Goal: Task Accomplishment & Management: Manage account settings

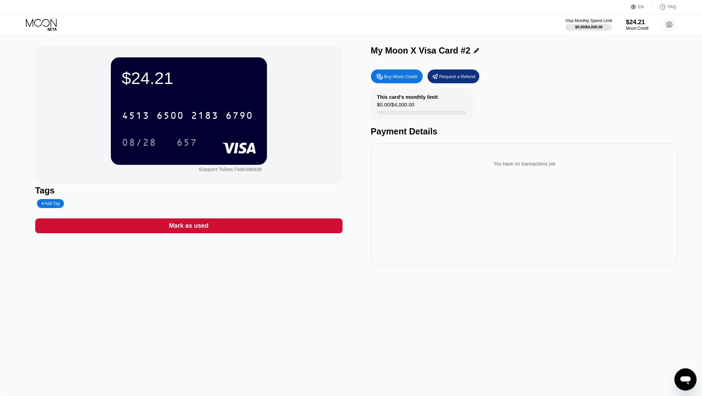
click at [45, 21] on icon at bounding box center [42, 25] width 32 height 12
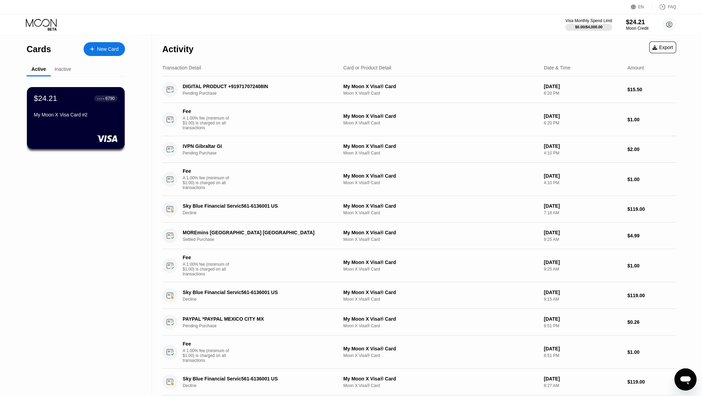
click at [64, 70] on div "Inactive" at bounding box center [63, 69] width 17 height 6
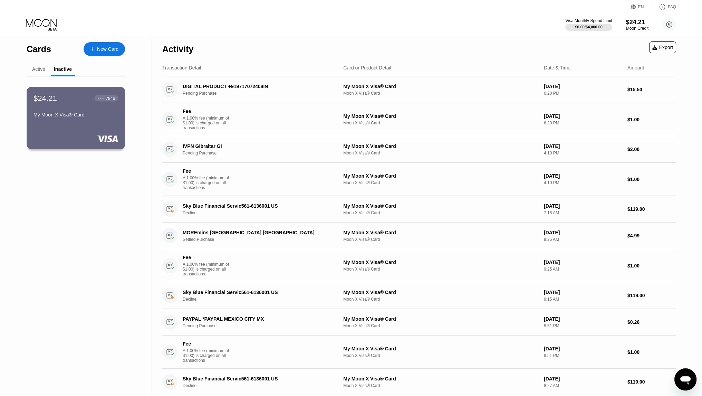
click at [93, 137] on div at bounding box center [75, 138] width 85 height 7
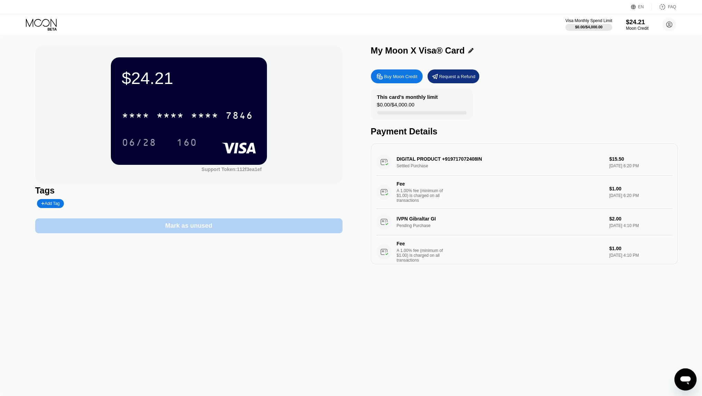
click at [174, 228] on div "Mark as unused" at bounding box center [188, 226] width 47 height 8
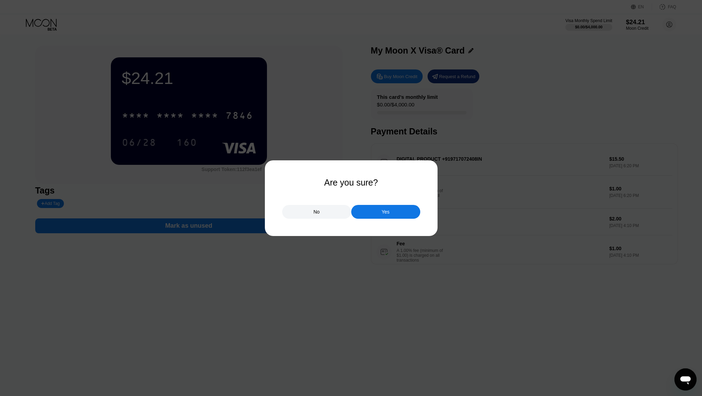
click at [385, 214] on div "Yes" at bounding box center [386, 212] width 8 height 6
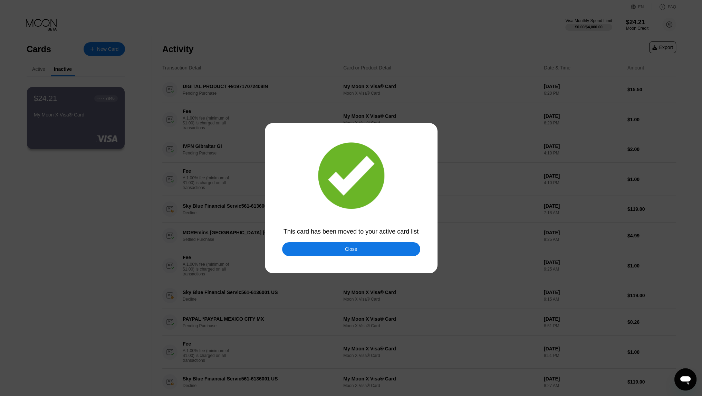
click at [370, 248] on div "Close" at bounding box center [351, 249] width 138 height 14
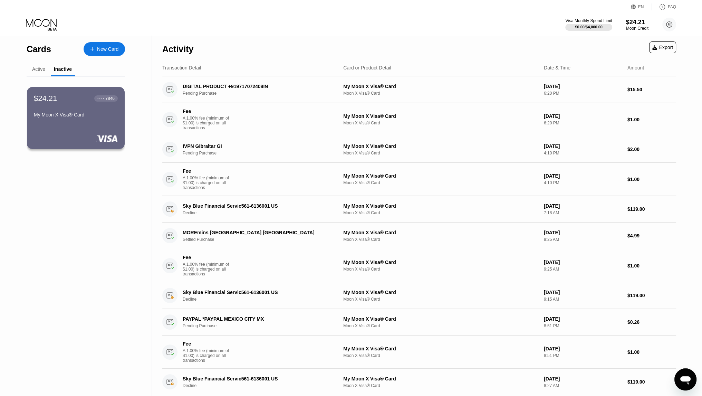
click at [36, 66] on div "Active" at bounding box center [38, 69] width 13 height 6
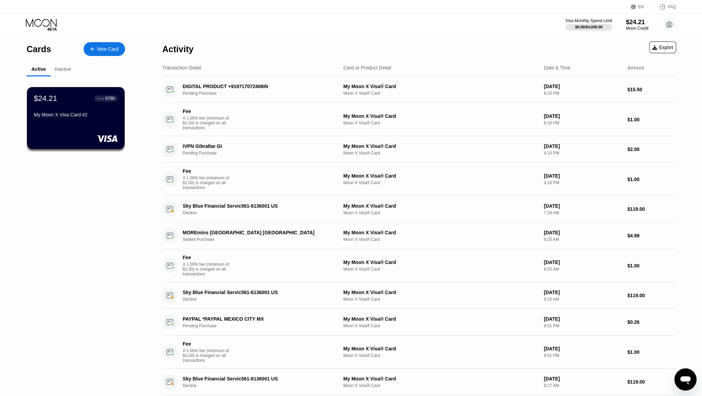
click at [60, 71] on div "Inactive" at bounding box center [63, 69] width 17 height 6
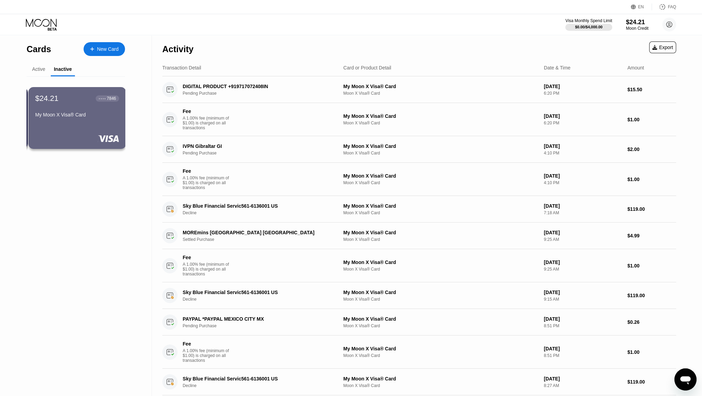
click at [38, 73] on div "Active" at bounding box center [39, 69] width 24 height 13
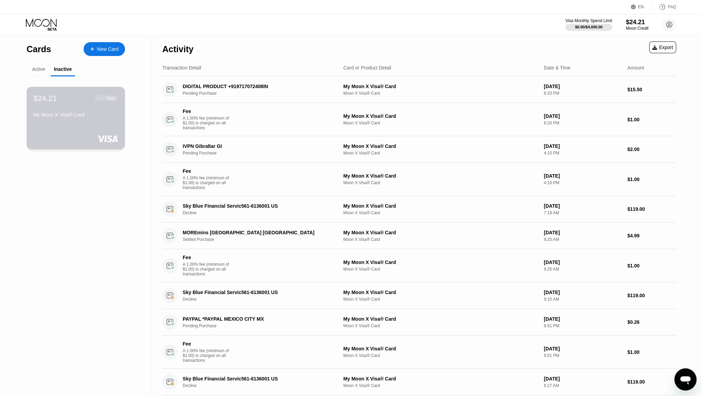
click at [75, 120] on div "My Moon X Visa® Card" at bounding box center [75, 116] width 85 height 8
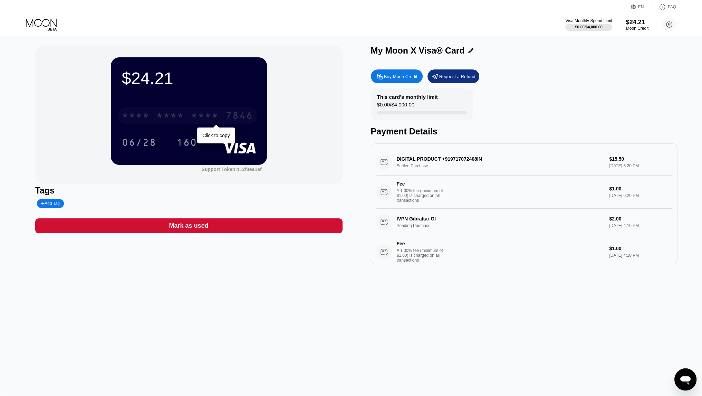
click at [149, 114] on div "* * * *" at bounding box center [136, 116] width 28 height 11
click at [54, 21] on icon at bounding box center [42, 25] width 32 height 12
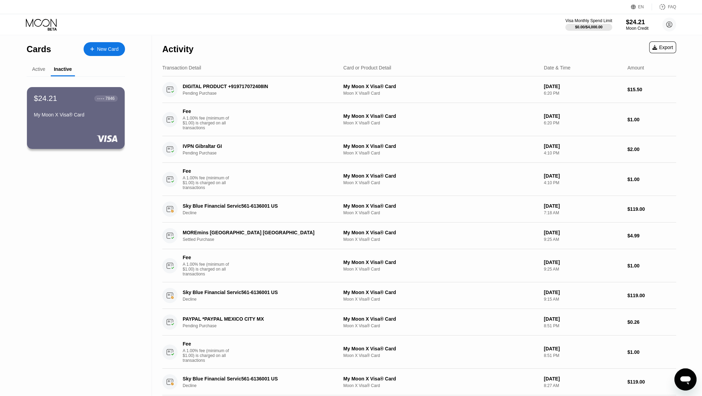
click at [43, 74] on div "Active" at bounding box center [39, 69] width 24 height 13
click at [43, 69] on div "Active" at bounding box center [38, 69] width 13 height 6
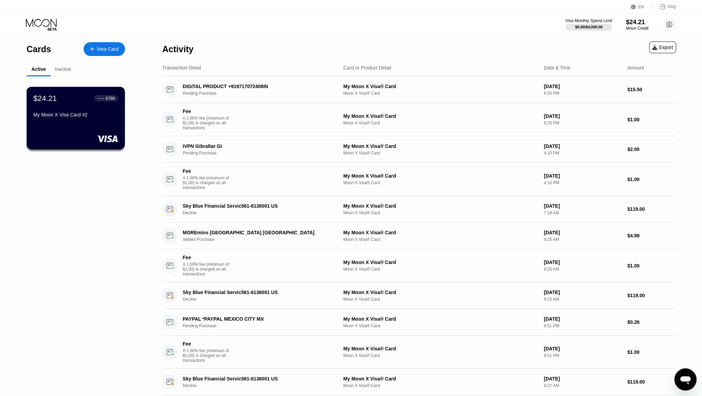
click at [77, 129] on div "$24.21 ● ● ● ● 6790 My Moon X Visa Card #2" at bounding box center [75, 118] width 99 height 63
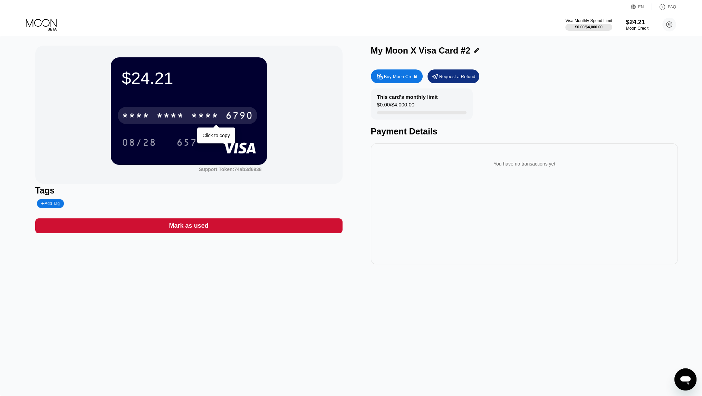
click at [200, 119] on div "* * * *" at bounding box center [205, 116] width 28 height 11
click at [211, 122] on div "2183" at bounding box center [205, 116] width 28 height 11
click at [50, 19] on icon at bounding box center [42, 25] width 32 height 12
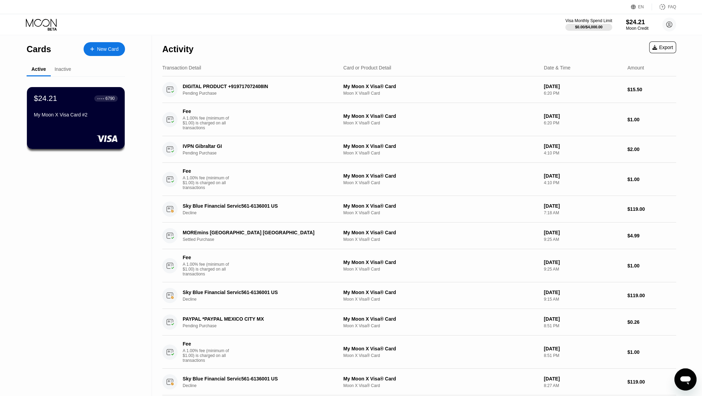
click at [66, 65] on div "Inactive" at bounding box center [63, 69] width 24 height 13
click at [65, 67] on div "Inactive" at bounding box center [63, 69] width 17 height 6
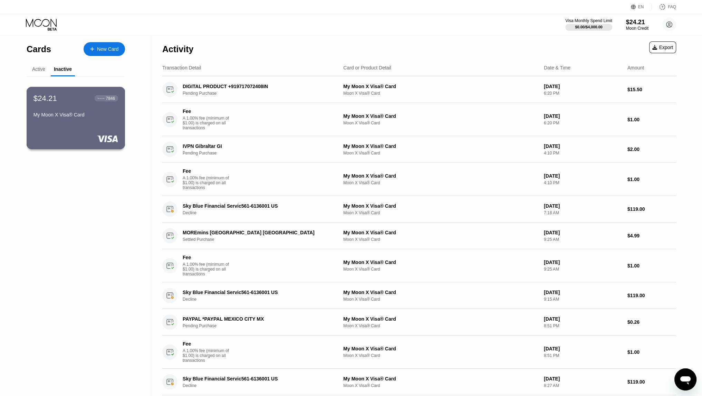
click at [92, 142] on div at bounding box center [75, 138] width 85 height 7
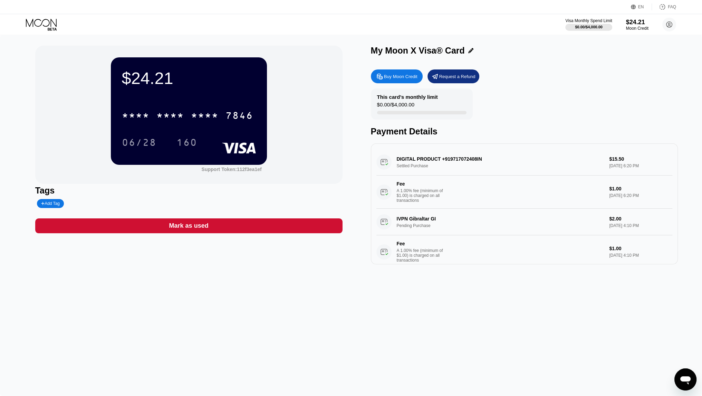
click at [189, 227] on div "Mark as used" at bounding box center [188, 226] width 39 height 8
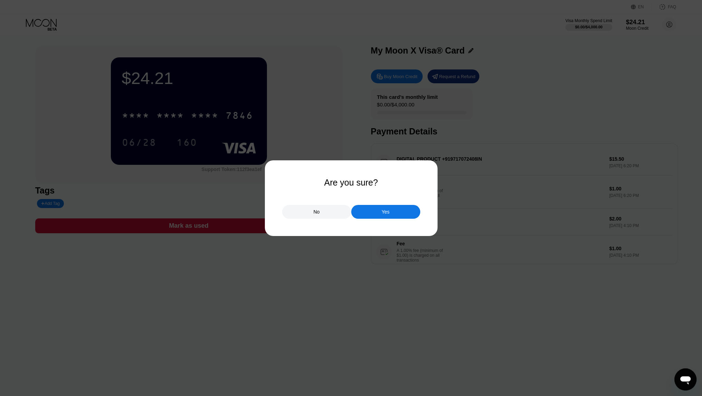
click at [388, 212] on div "Yes" at bounding box center [386, 212] width 8 height 6
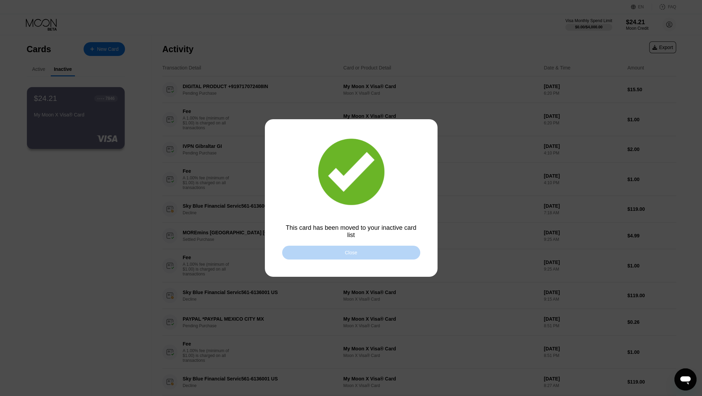
click at [346, 254] on div "Close" at bounding box center [351, 253] width 12 height 6
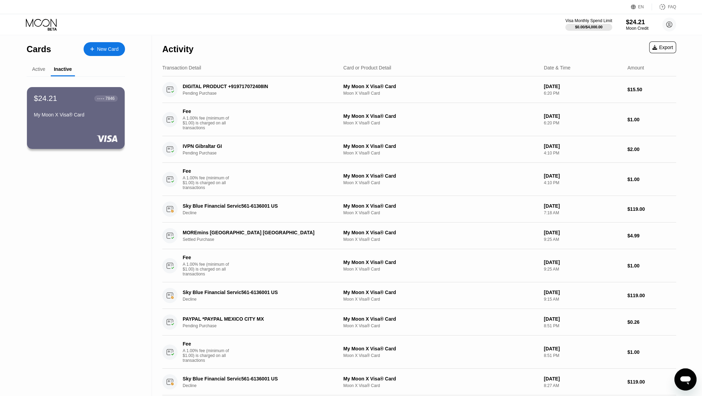
click at [39, 72] on div "Active" at bounding box center [38, 69] width 13 height 6
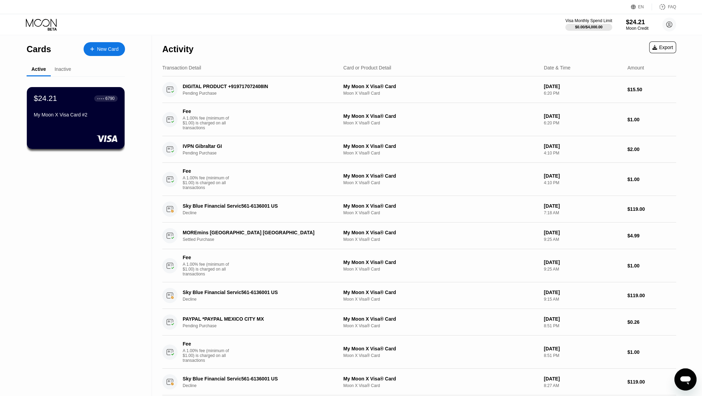
click at [58, 68] on div "Inactive" at bounding box center [63, 69] width 17 height 6
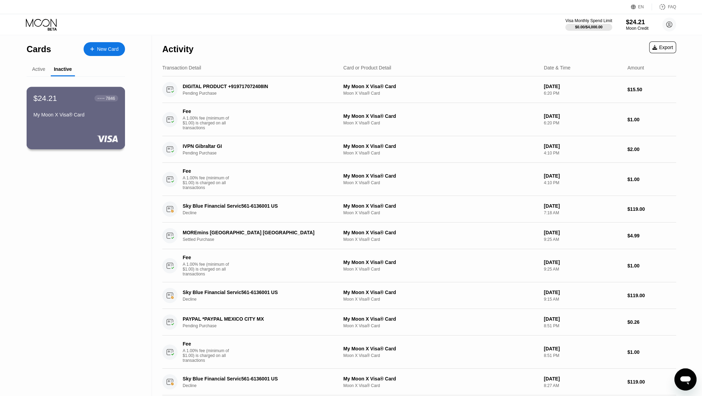
click at [82, 109] on div "$24.21 ● ● ● ● 7846 My Moon X Visa® Card" at bounding box center [75, 107] width 85 height 27
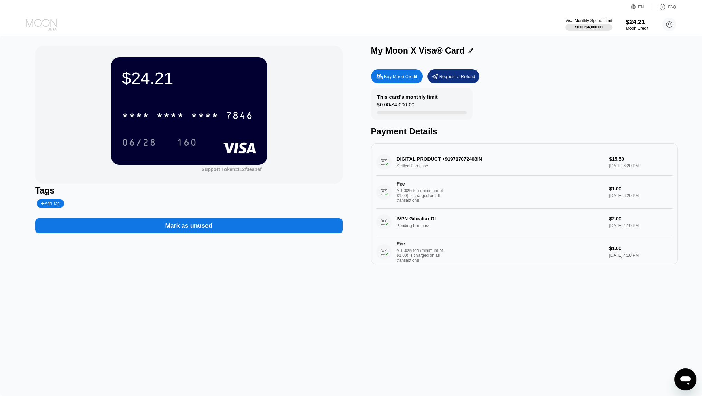
click at [46, 19] on icon at bounding box center [41, 23] width 31 height 8
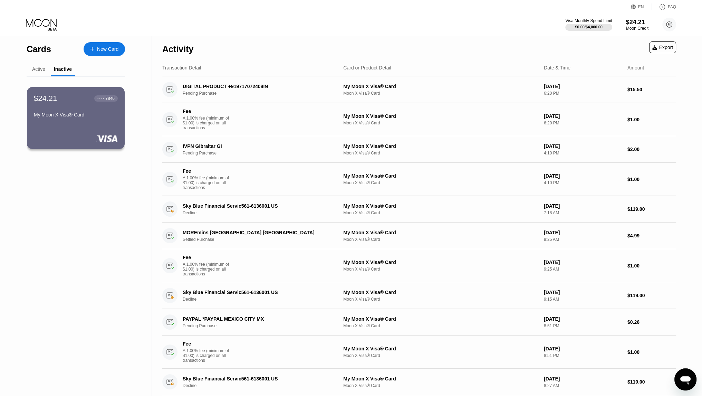
click at [49, 22] on icon at bounding box center [42, 25] width 32 height 12
